Goal: Information Seeking & Learning: Learn about a topic

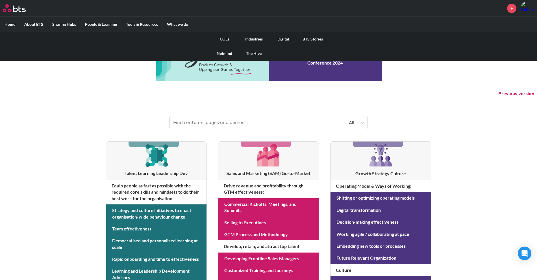
click at [228, 39] on link "COEs" at bounding box center [224, 39] width 29 height 15
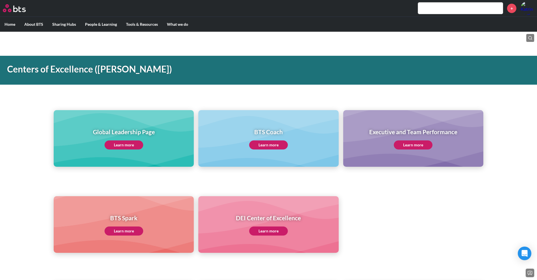
click at [116, 140] on link "Learn more" at bounding box center [124, 144] width 39 height 9
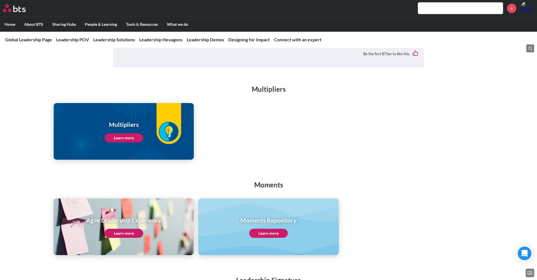
scroll to position [735, 0]
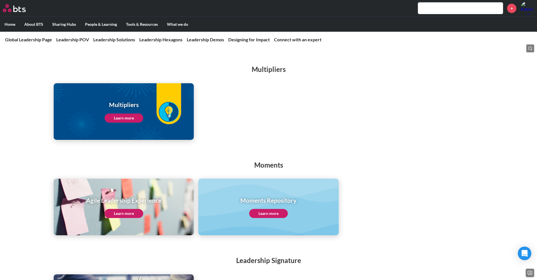
click at [119, 113] on link "Learn more" at bounding box center [124, 117] width 39 height 9
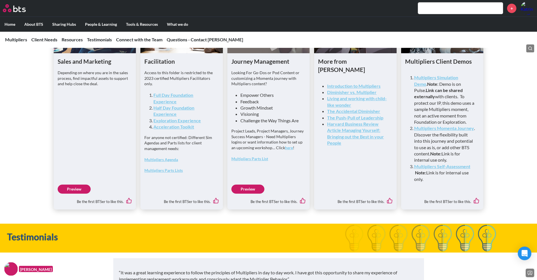
scroll to position [1487, 0]
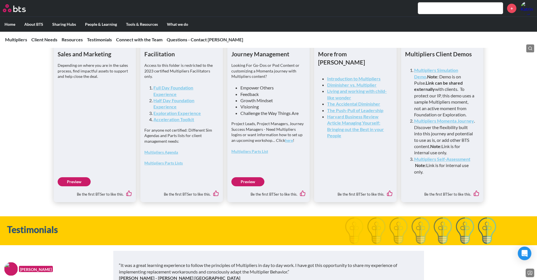
click at [437, 161] on strong "Multipliers Self-Assessment" at bounding box center [442, 158] width 56 height 5
